Goal: Information Seeking & Learning: Learn about a topic

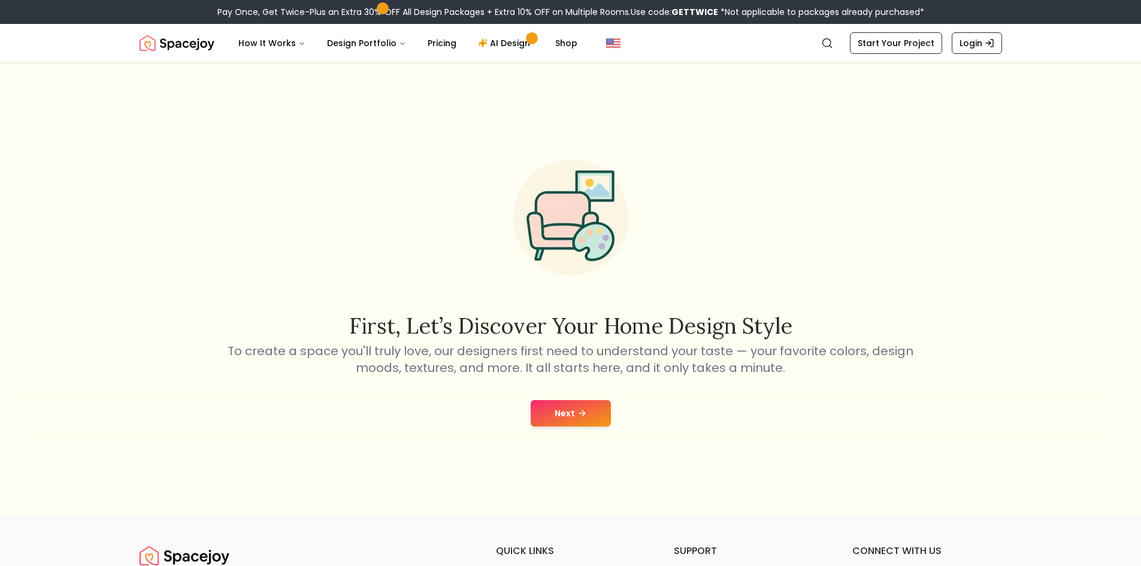
click at [583, 407] on button "Next" at bounding box center [571, 413] width 80 height 26
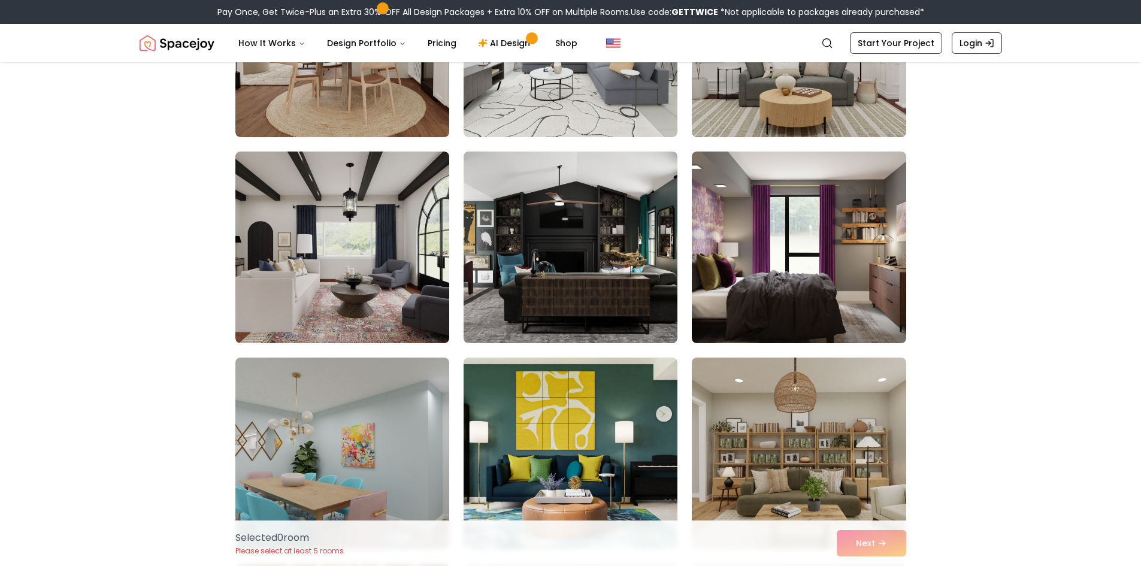
scroll to position [2755, 0]
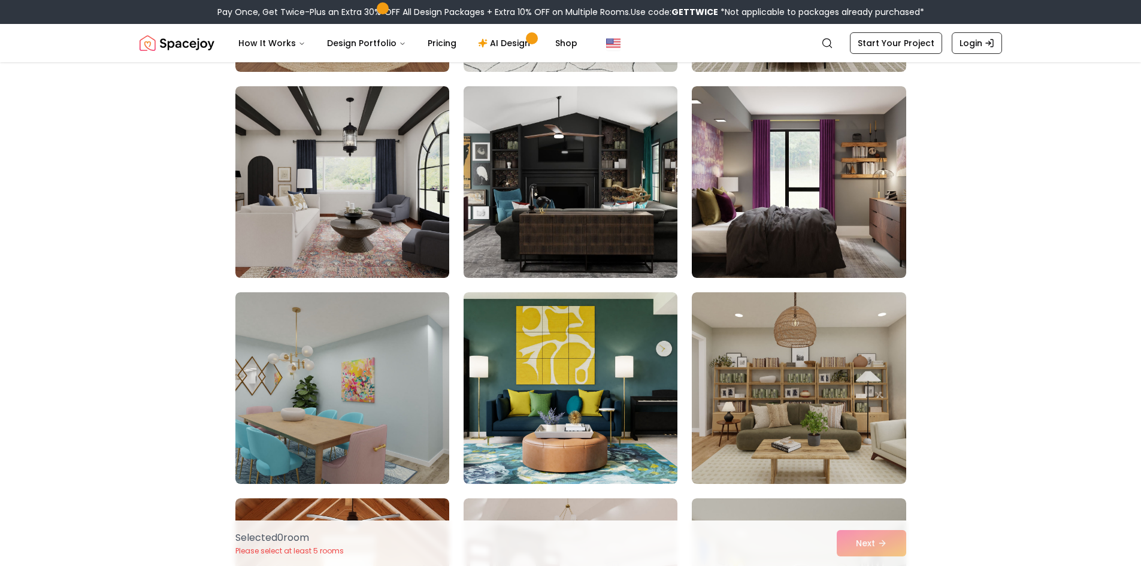
click at [577, 206] on img at bounding box center [570, 181] width 225 height 201
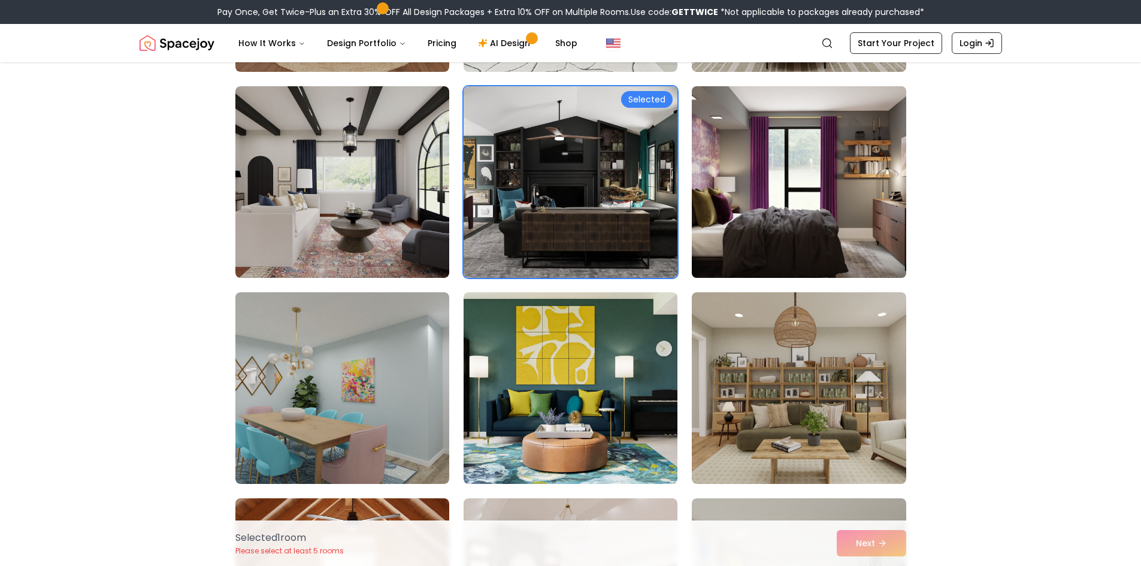
click at [749, 163] on img at bounding box center [798, 181] width 225 height 201
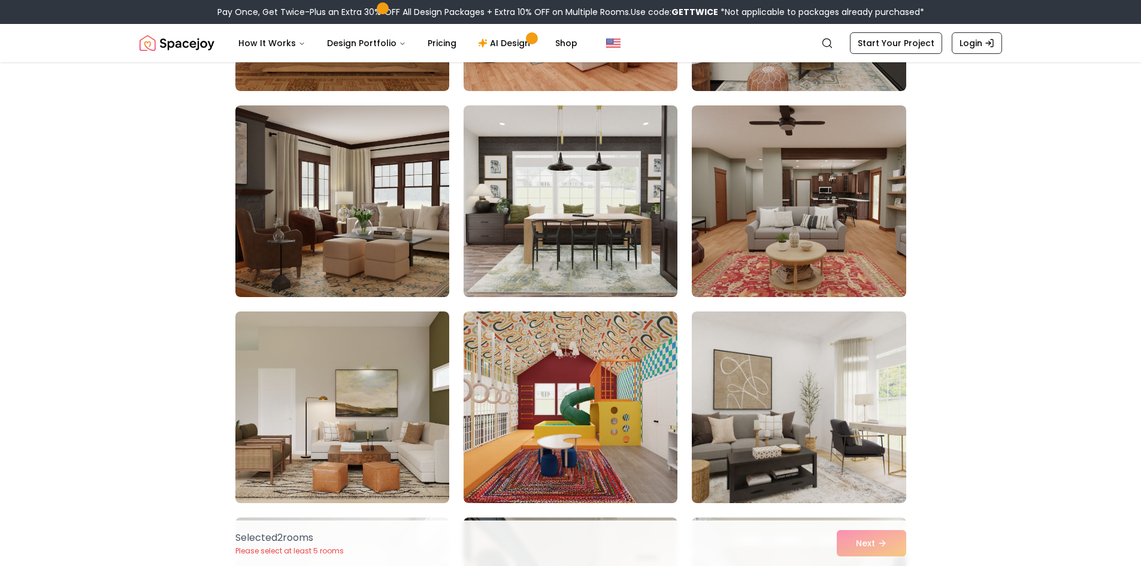
scroll to position [3533, 0]
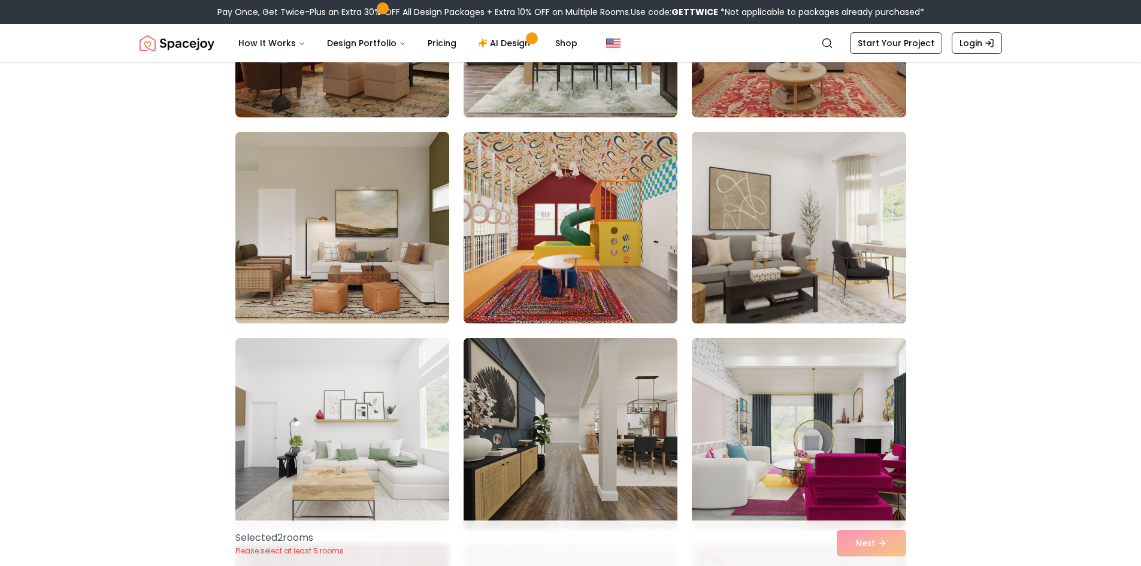
click at [856, 197] on img at bounding box center [798, 227] width 225 height 201
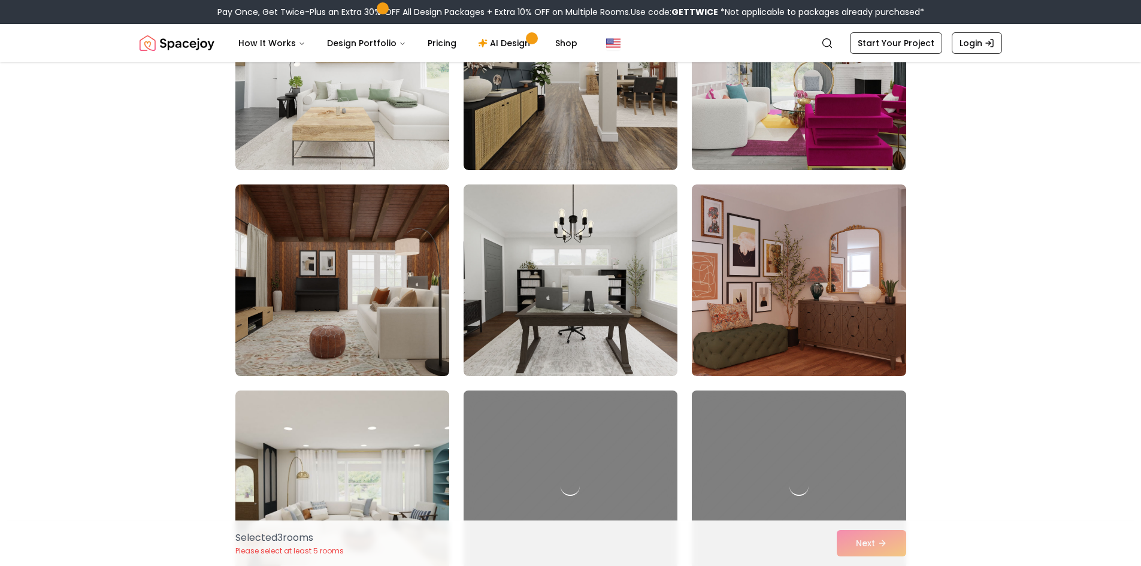
click at [532, 320] on img at bounding box center [570, 280] width 214 height 192
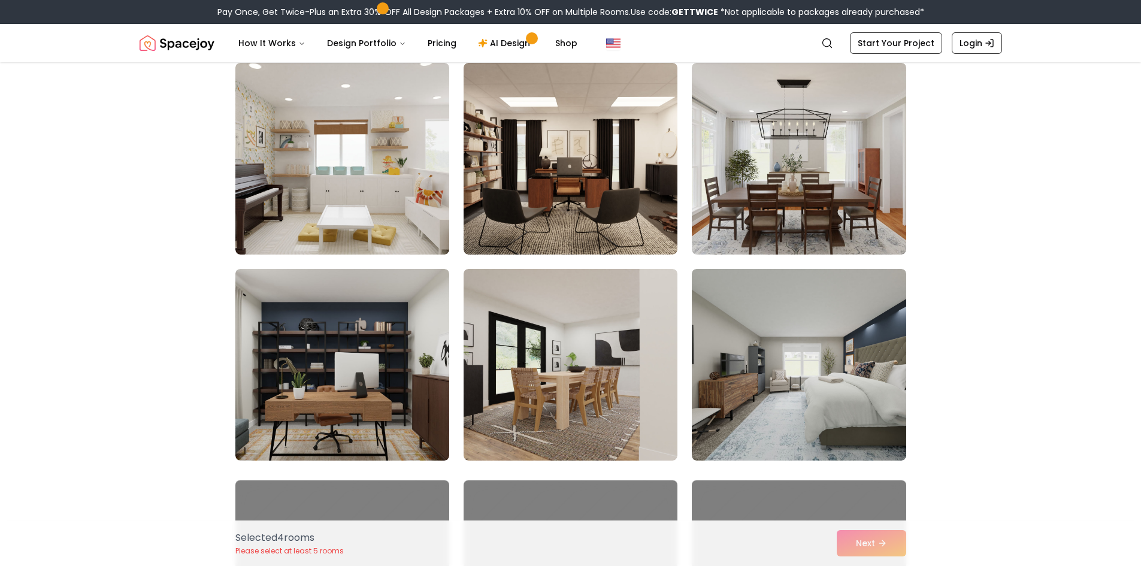
scroll to position [5868, 0]
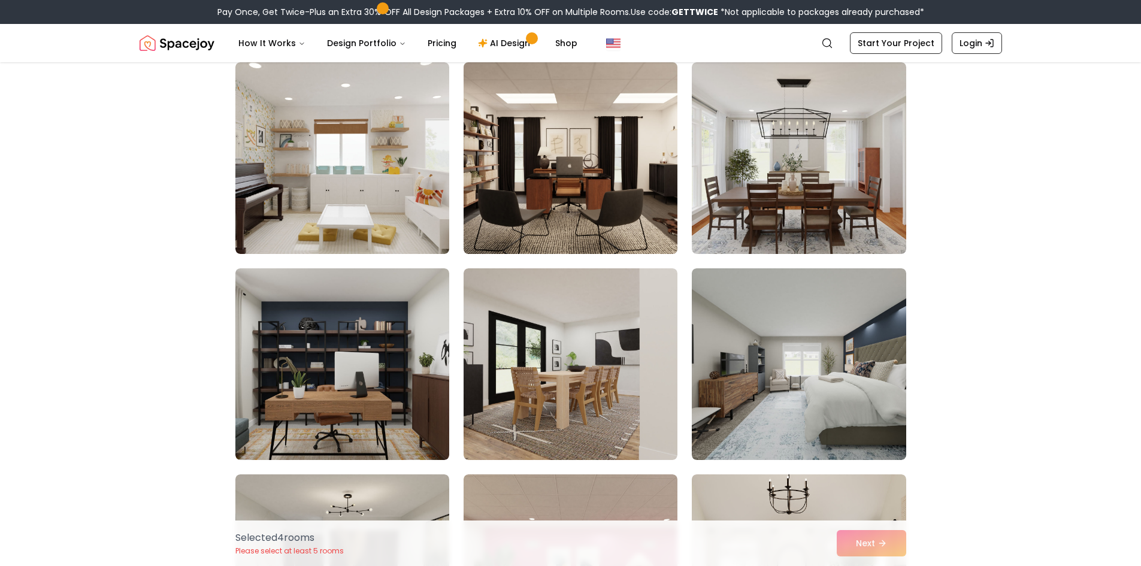
click at [574, 218] on img at bounding box center [570, 157] width 225 height 201
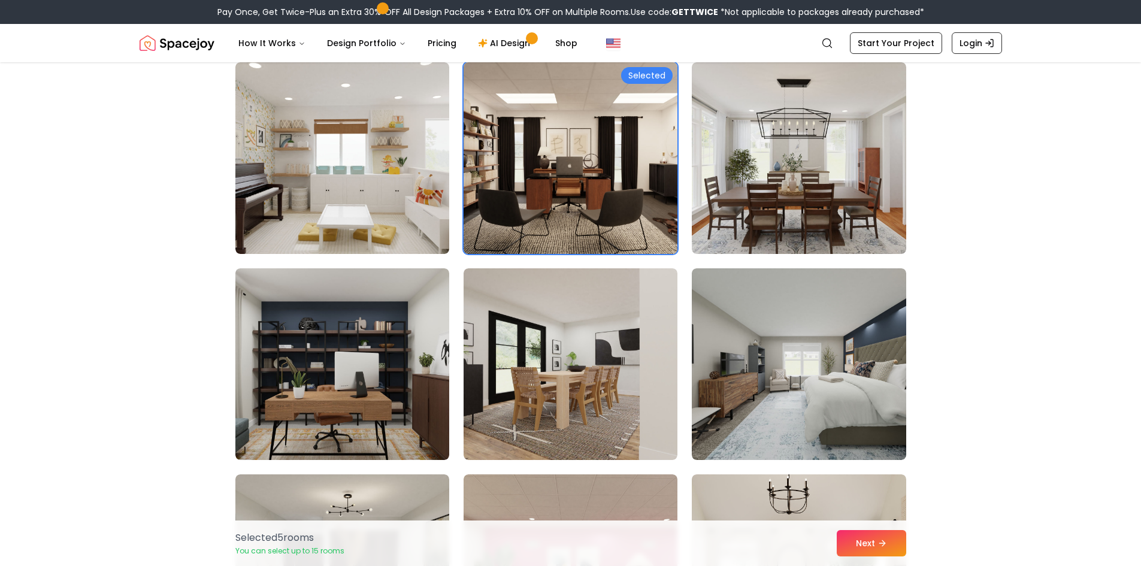
click at [575, 151] on img at bounding box center [570, 157] width 225 height 201
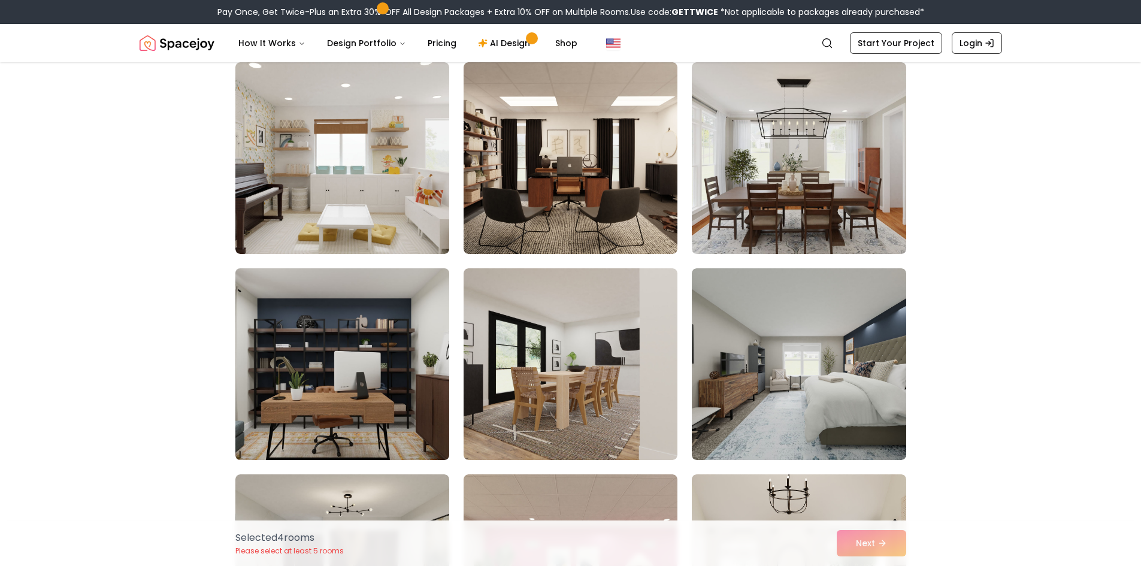
click at [351, 410] on img at bounding box center [342, 363] width 225 height 201
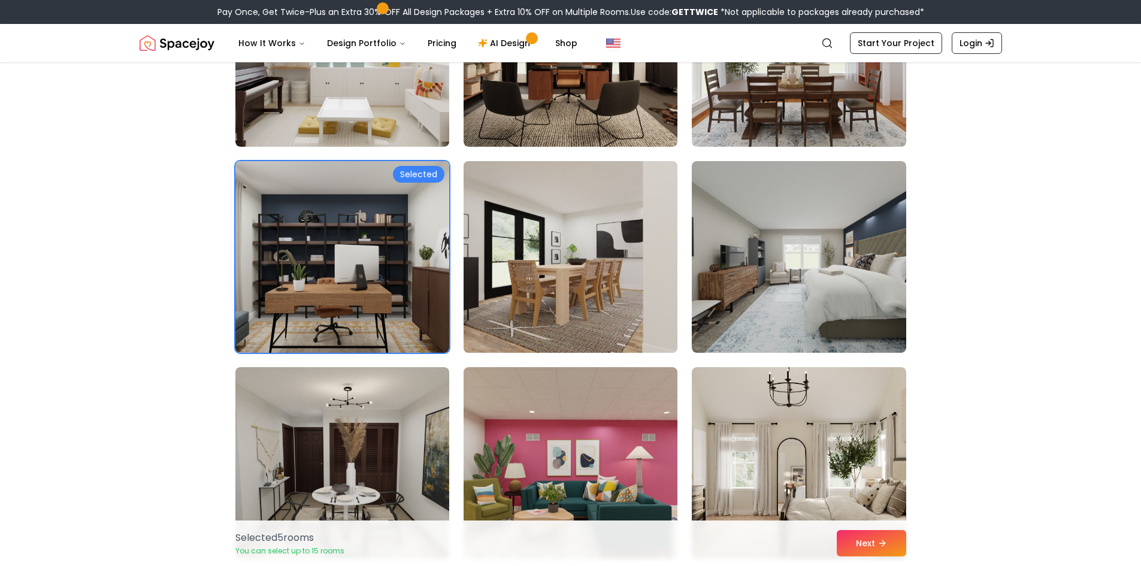
scroll to position [6108, 0]
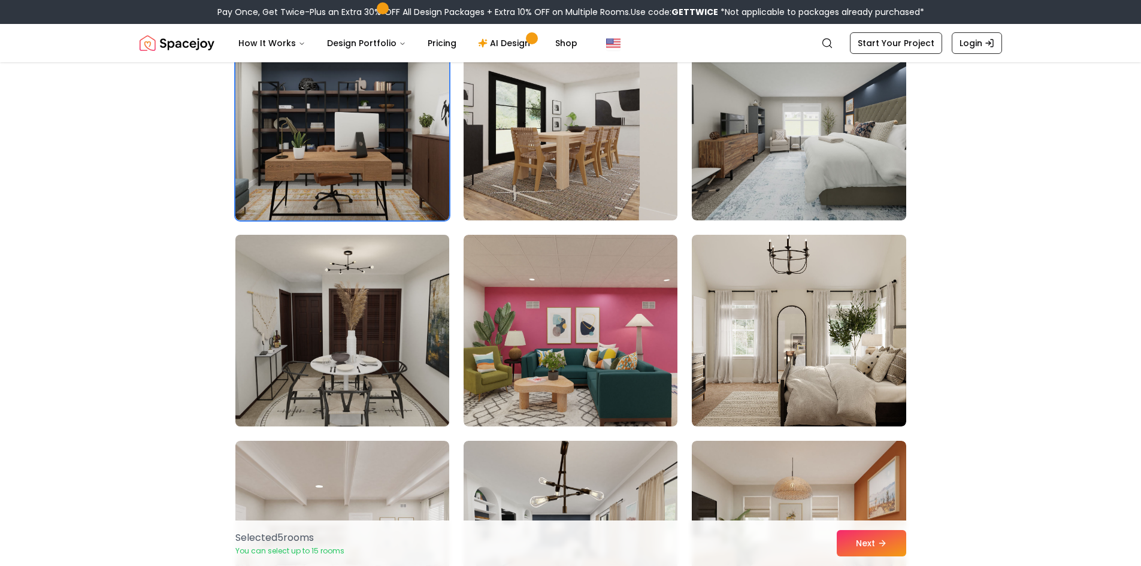
click at [398, 334] on img at bounding box center [342, 330] width 225 height 201
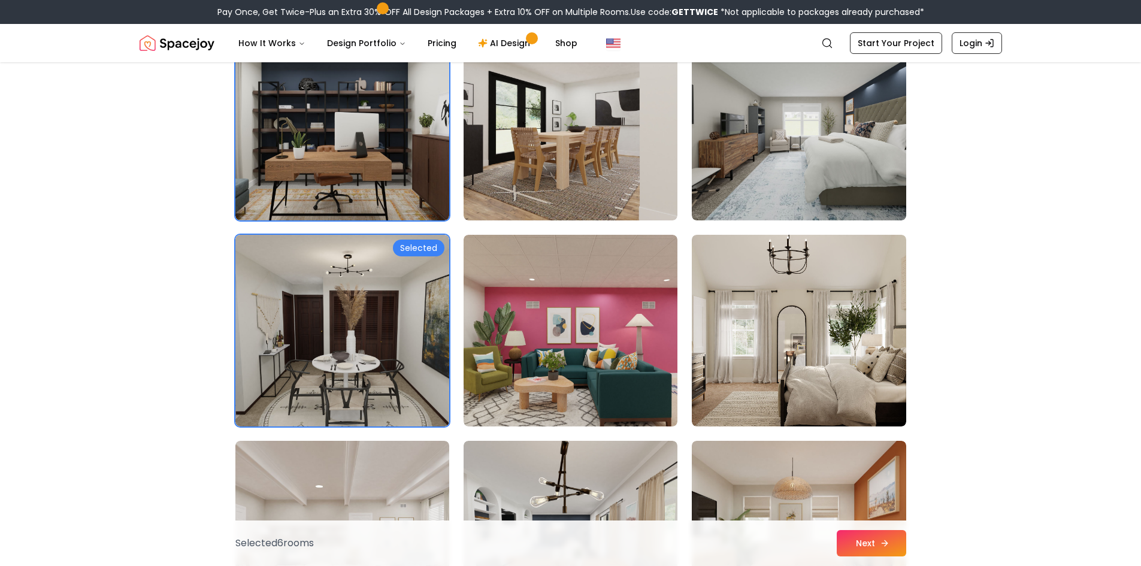
click at [878, 540] on button "Next" at bounding box center [871, 543] width 69 height 26
